Goal: Task Accomplishment & Management: Manage account settings

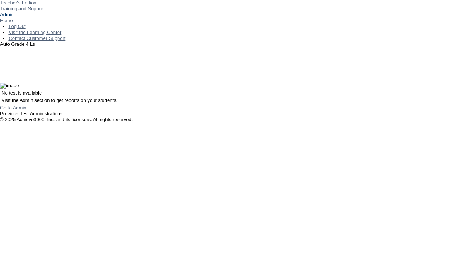
click at [14, 17] on link "Admin" at bounding box center [7, 15] width 14 height 6
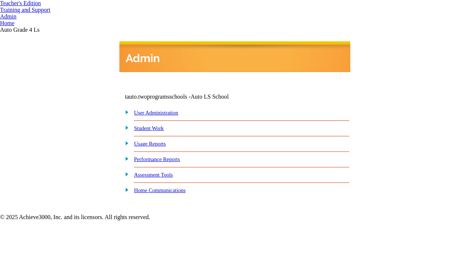
click at [163, 113] on link "User Administration" at bounding box center [156, 113] width 44 height 6
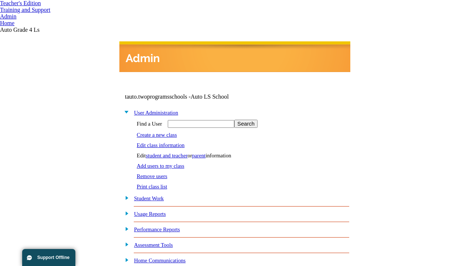
click at [163, 144] on link "Edit class information" at bounding box center [161, 145] width 48 height 6
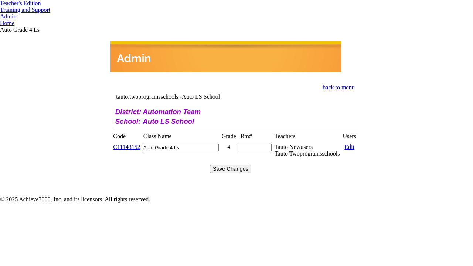
click at [131, 144] on link "C11143152" at bounding box center [126, 147] width 27 height 6
